Goal: Task Accomplishment & Management: Manage account settings

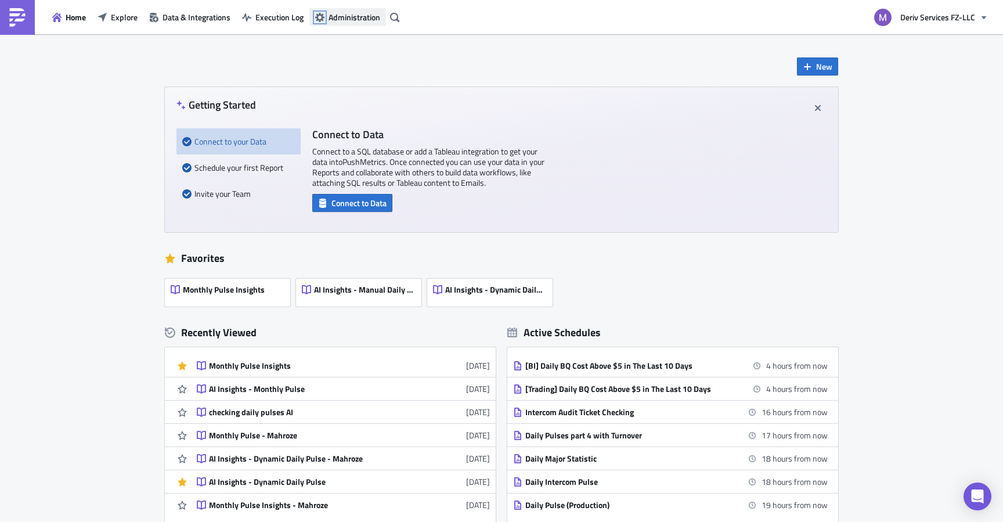
click at [322, 21] on icon "button" at bounding box center [319, 17] width 9 height 9
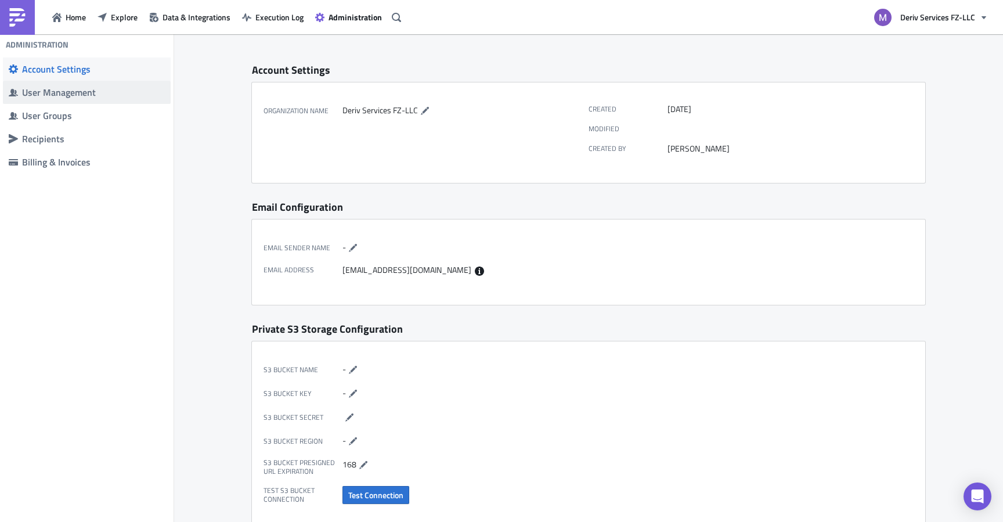
click at [74, 95] on div "User Management" at bounding box center [93, 92] width 143 height 12
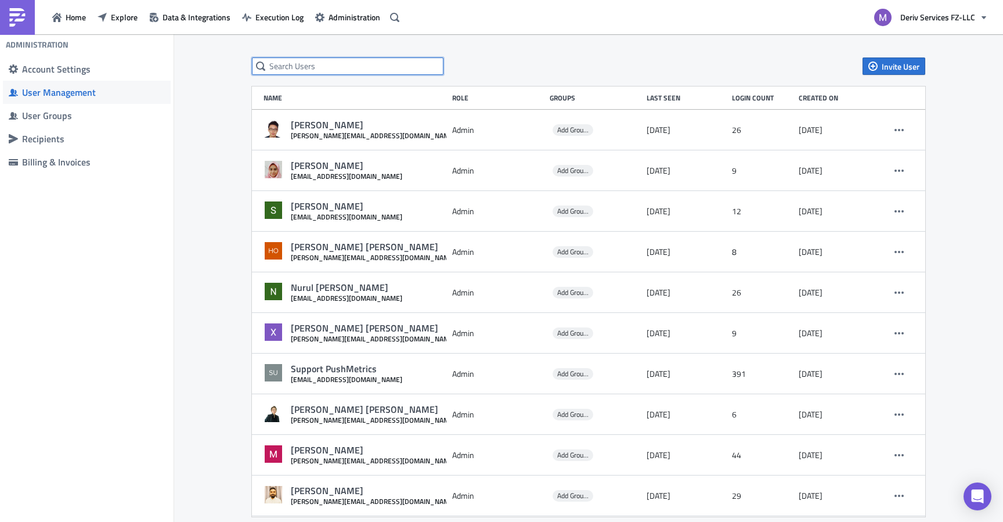
click at [410, 64] on input "text" at bounding box center [348, 65] width 192 height 17
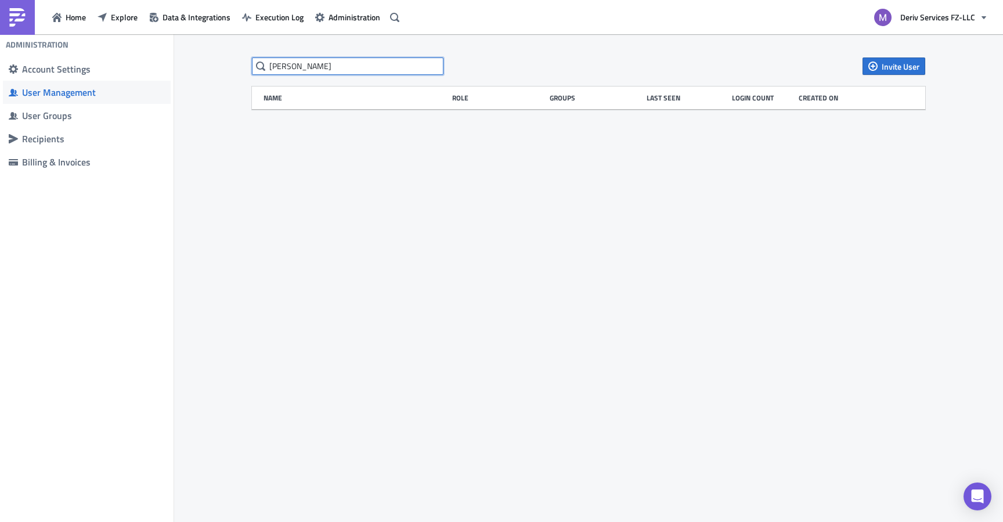
click at [270, 69] on input "[PERSON_NAME]" at bounding box center [348, 65] width 192 height 17
click at [343, 64] on input "Foo [PERSON_NAME]" at bounding box center [348, 65] width 192 height 17
type input "F"
click at [482, 49] on div "Invite User Name Role Groups Last Seen Login Count Created on" at bounding box center [588, 278] width 829 height 489
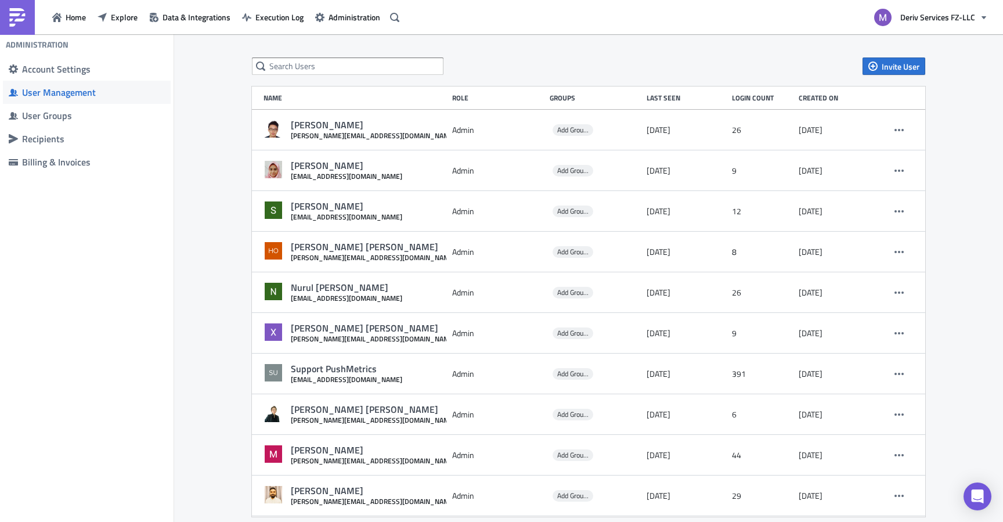
click at [642, 0] on div "Home Explore Data & Integrations Execution Log Administration Deriv Services FZ…" at bounding box center [501, 17] width 1003 height 34
